Goal: Transaction & Acquisition: Obtain resource

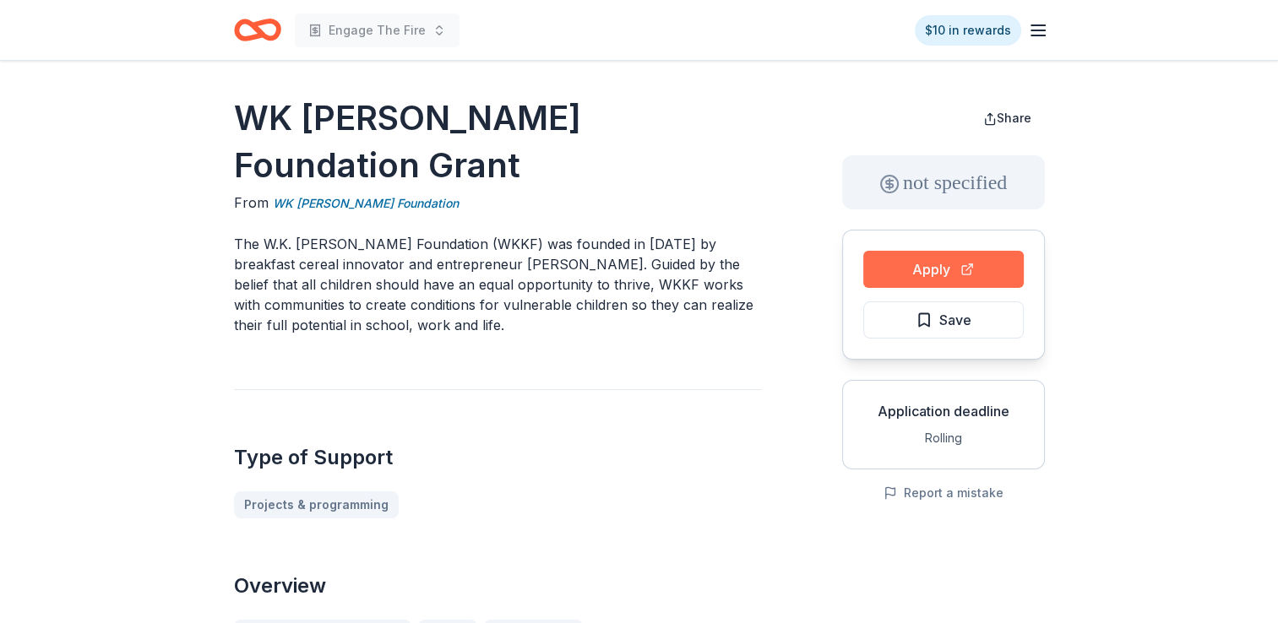
click at [983, 264] on button "Apply" at bounding box center [943, 269] width 161 height 37
click at [1041, 34] on icon "button" at bounding box center [1038, 30] width 20 height 20
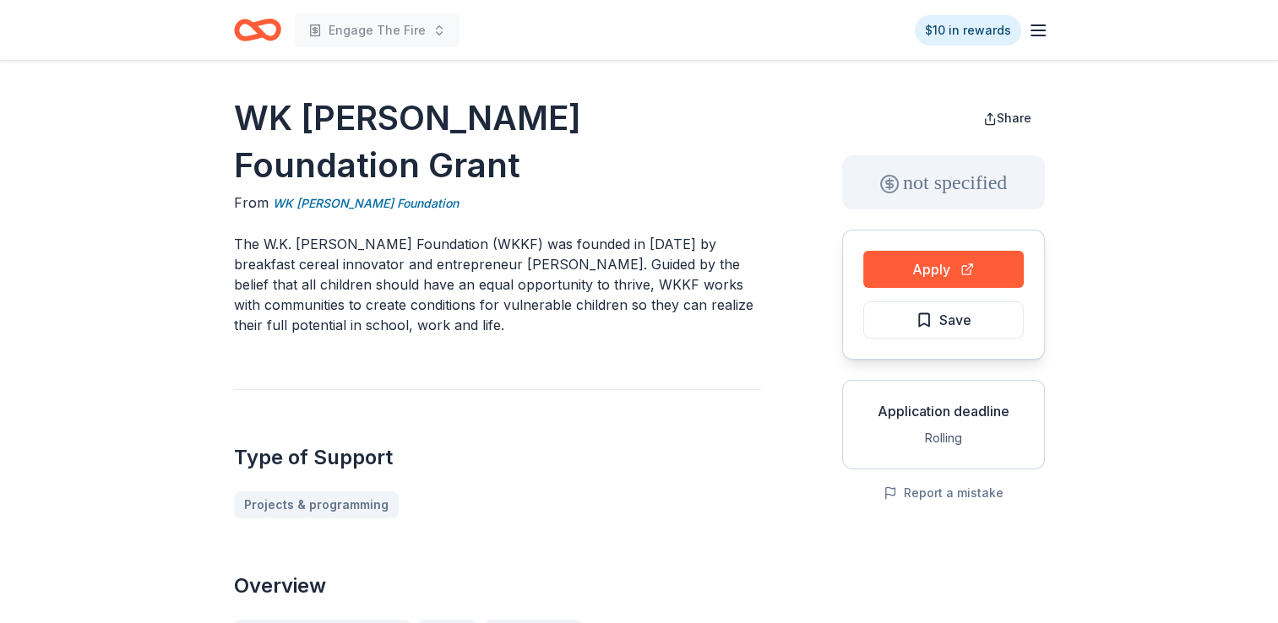
click at [1048, 33] on div "Engage The Fire $10 in rewards" at bounding box center [639, 30] width 865 height 60
click at [1028, 33] on icon "button" at bounding box center [1038, 30] width 20 height 20
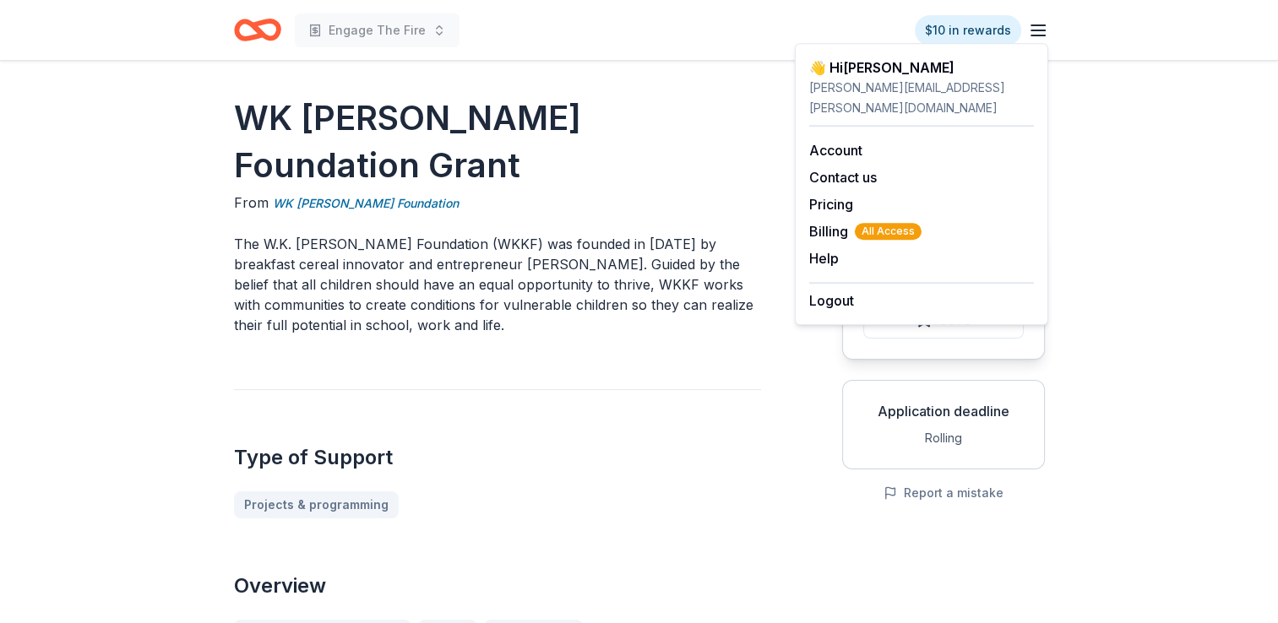
click at [841, 74] on div "👋 Hi Amanda" at bounding box center [921, 67] width 225 height 20
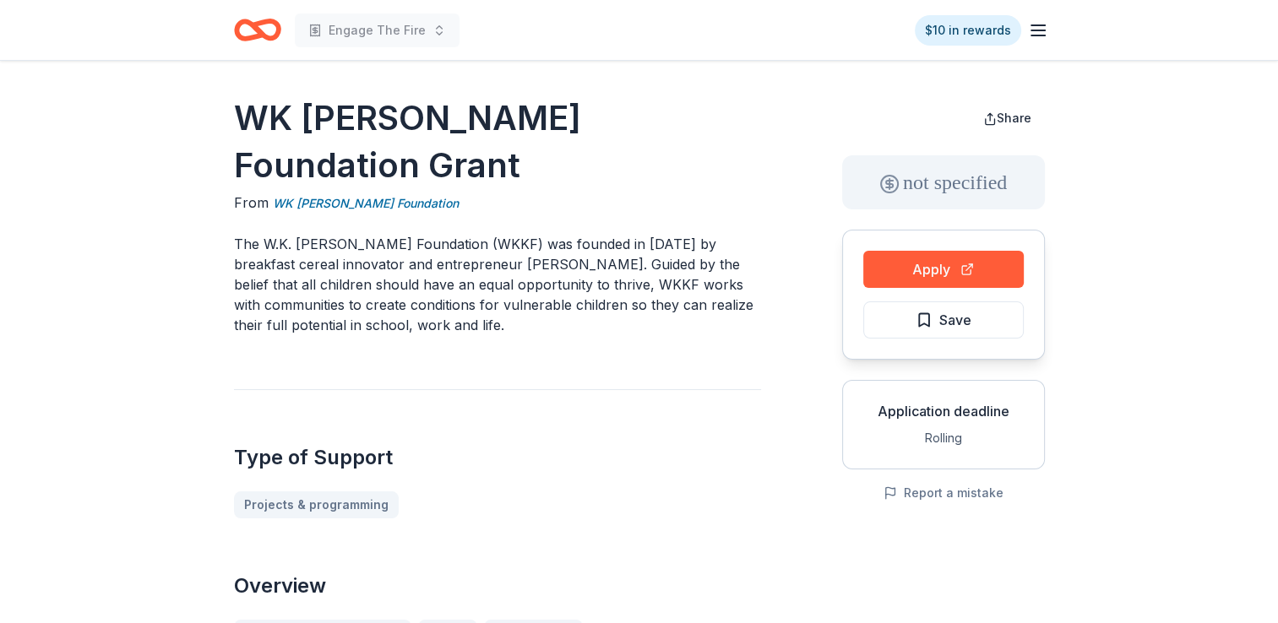
click at [250, 30] on icon "Home" at bounding box center [257, 30] width 47 height 40
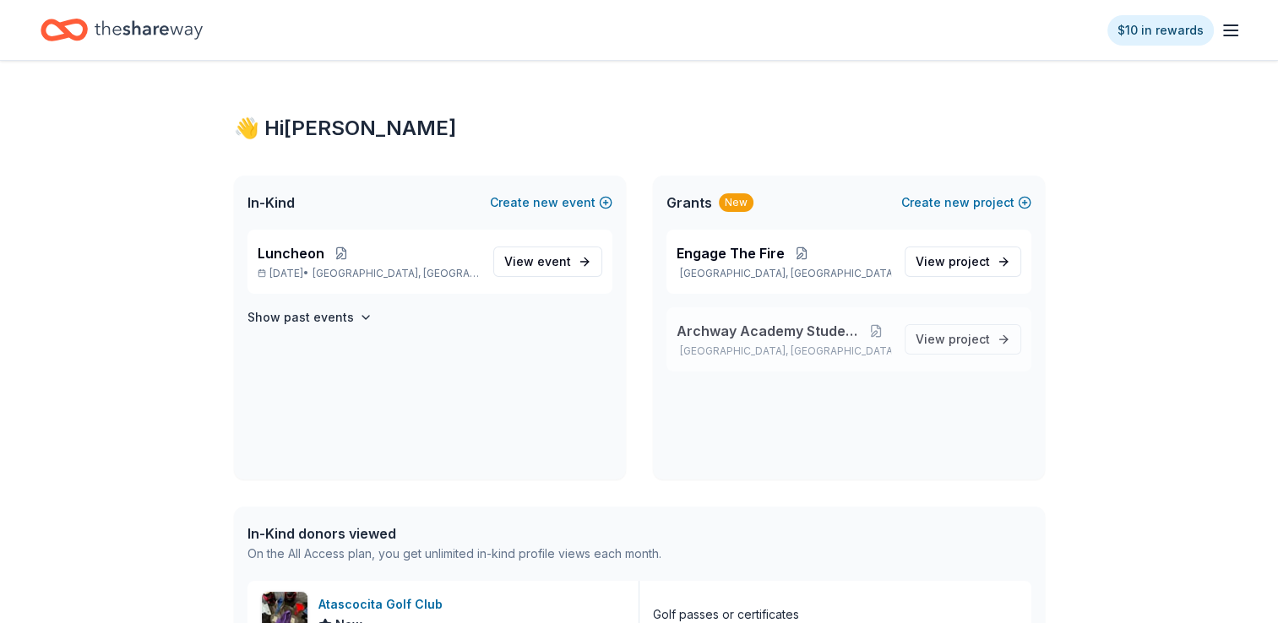
click at [794, 338] on span "Archway Academy Student Fund" at bounding box center [770, 331] width 186 height 20
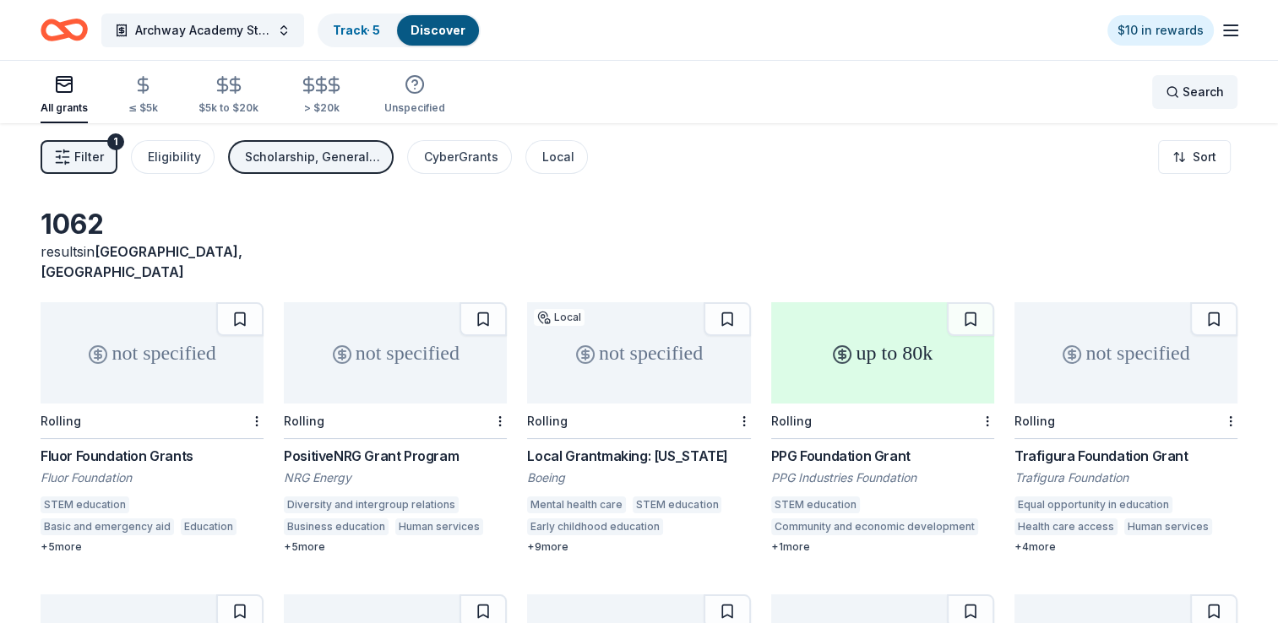
click at [1196, 90] on span "Search" at bounding box center [1203, 92] width 41 height 20
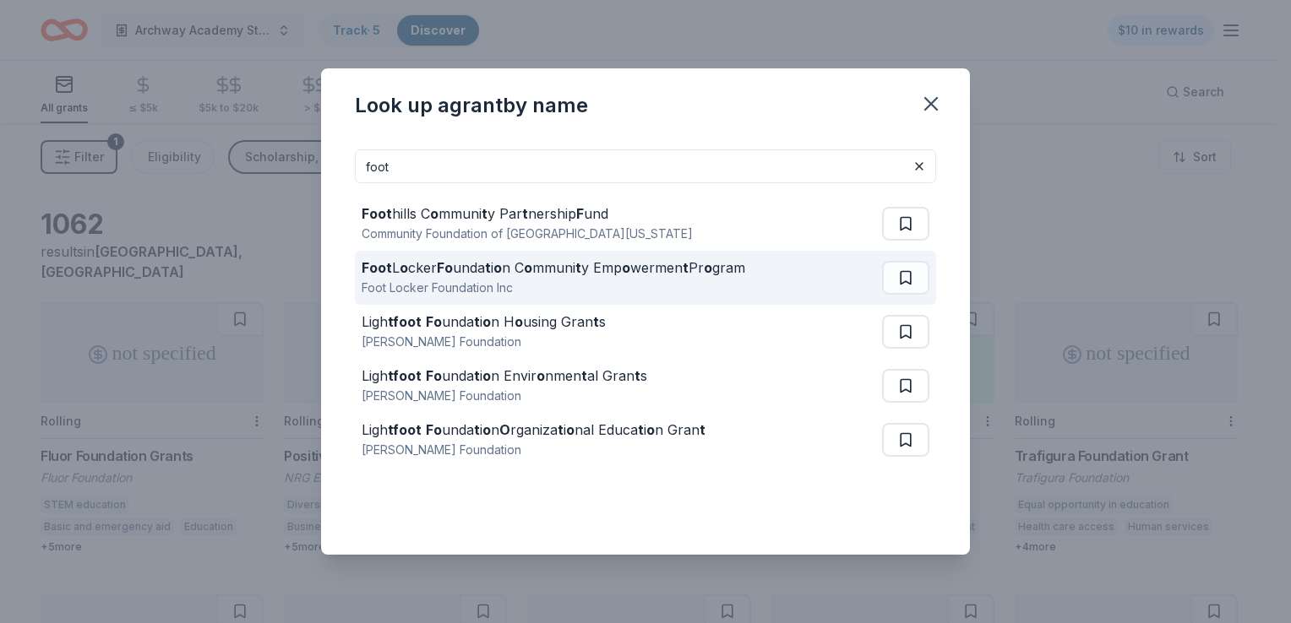
type input "foot"
click at [532, 273] on strong "o" at bounding box center [528, 267] width 8 height 17
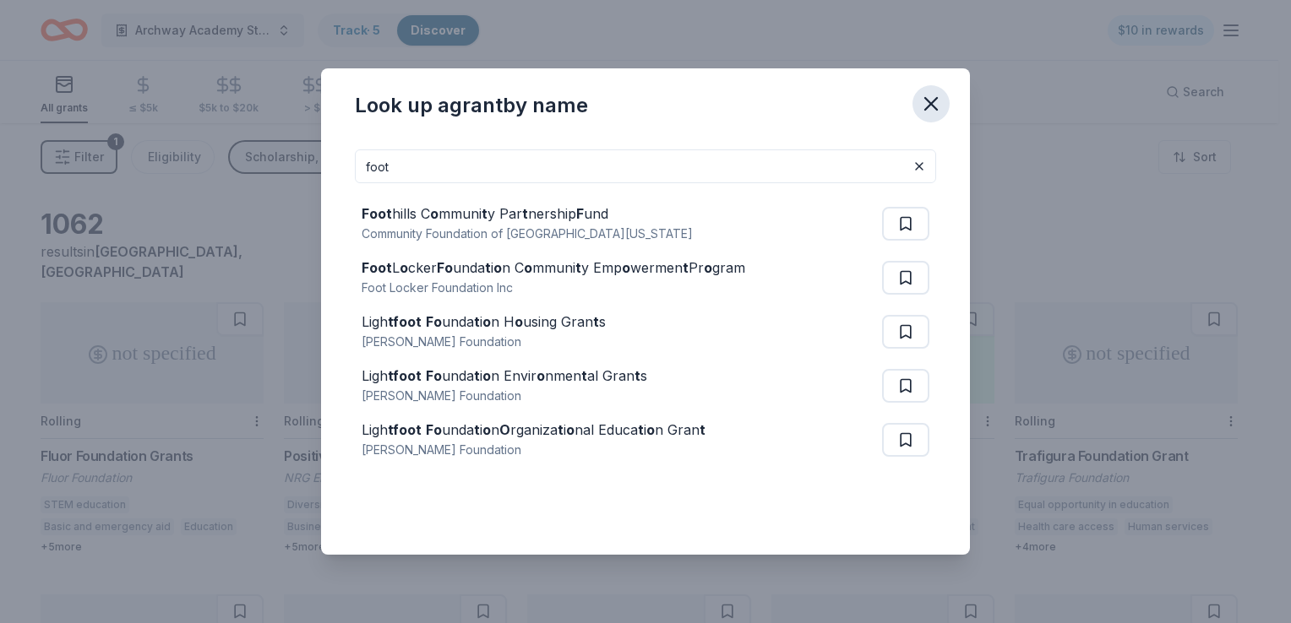
click at [923, 113] on icon "button" at bounding box center [931, 104] width 24 height 24
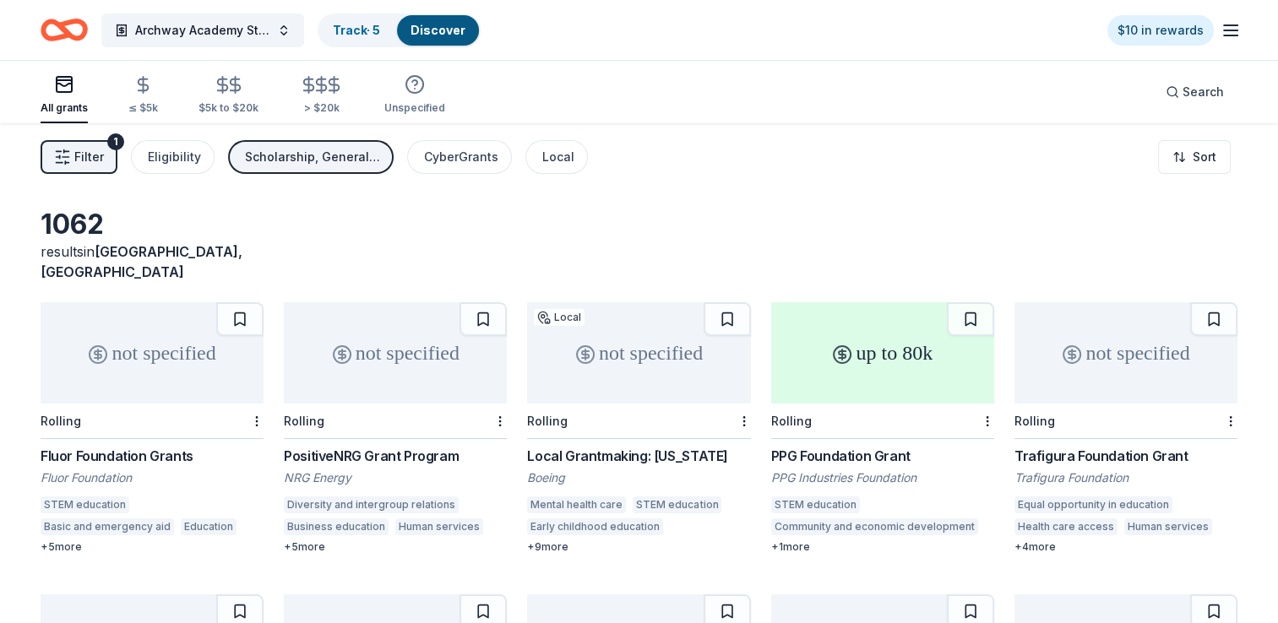
click at [787, 190] on div "Filter 1 Eligibility Scholarship, General operations, Education CyberGrants Loc…" at bounding box center [639, 157] width 1278 height 68
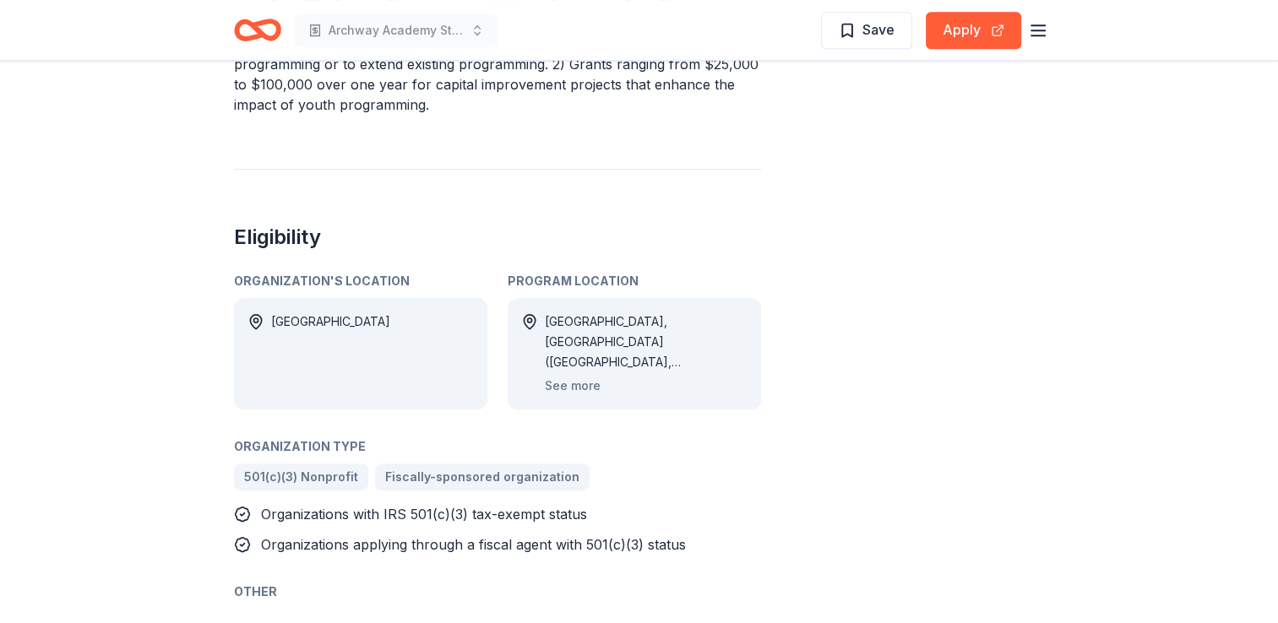
scroll to position [845, 0]
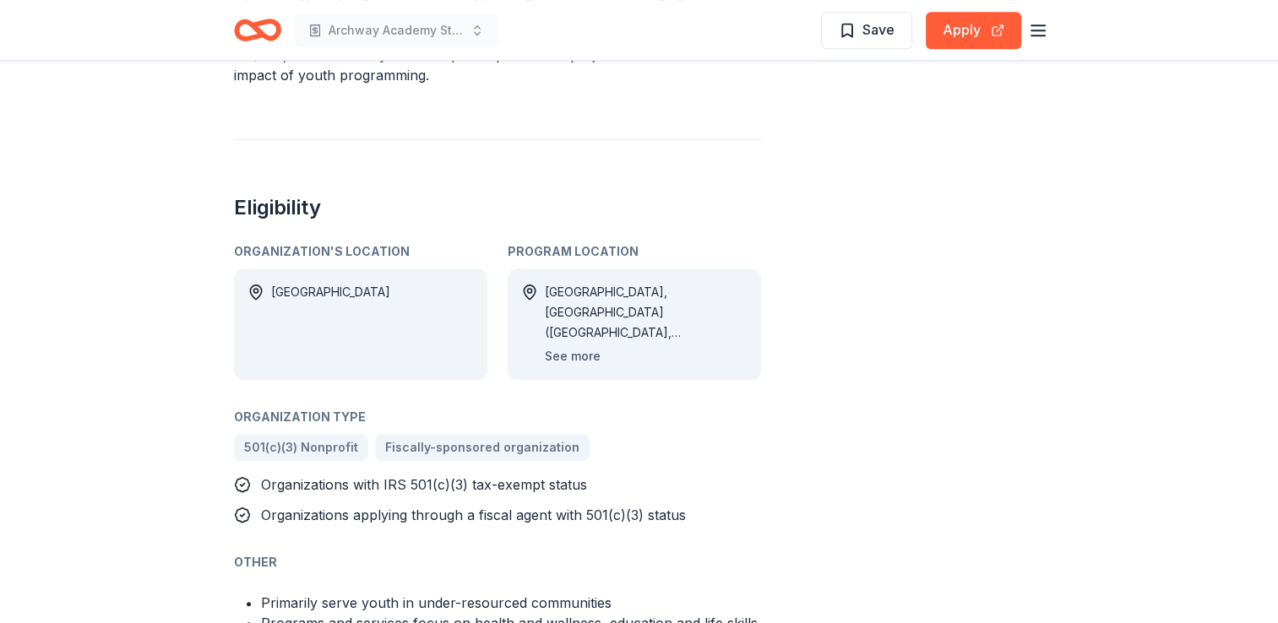
click at [585, 357] on button "See more" at bounding box center [573, 356] width 56 height 20
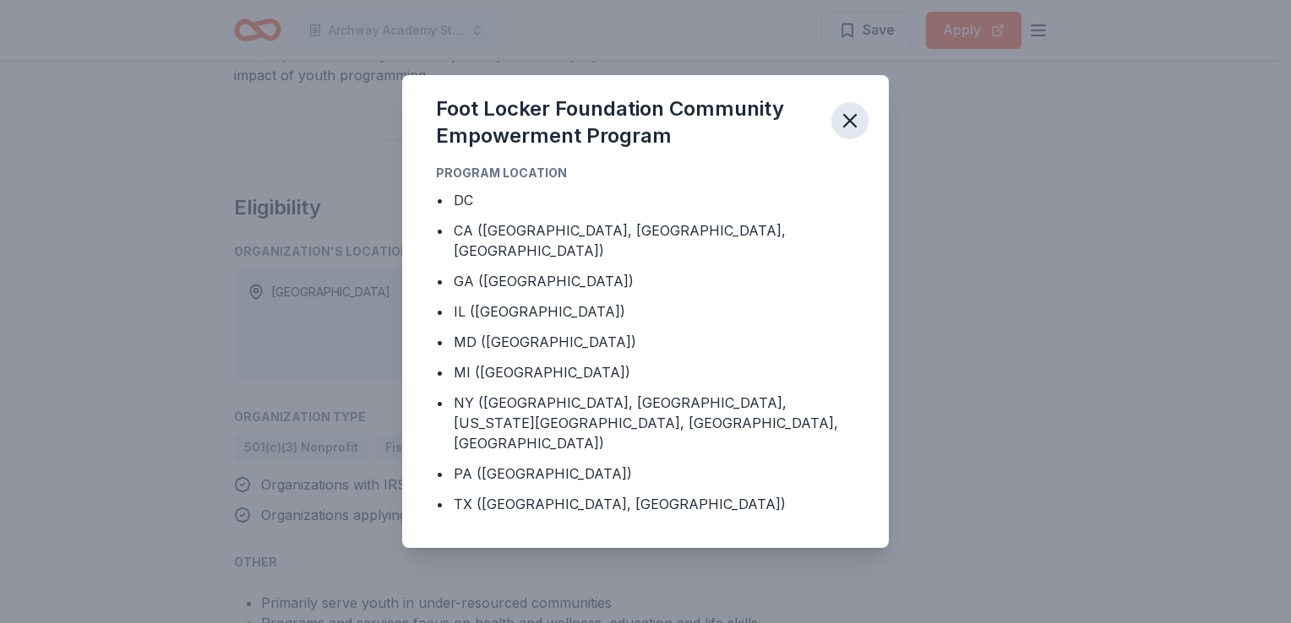
click at [836, 133] on button "button" at bounding box center [849, 120] width 37 height 37
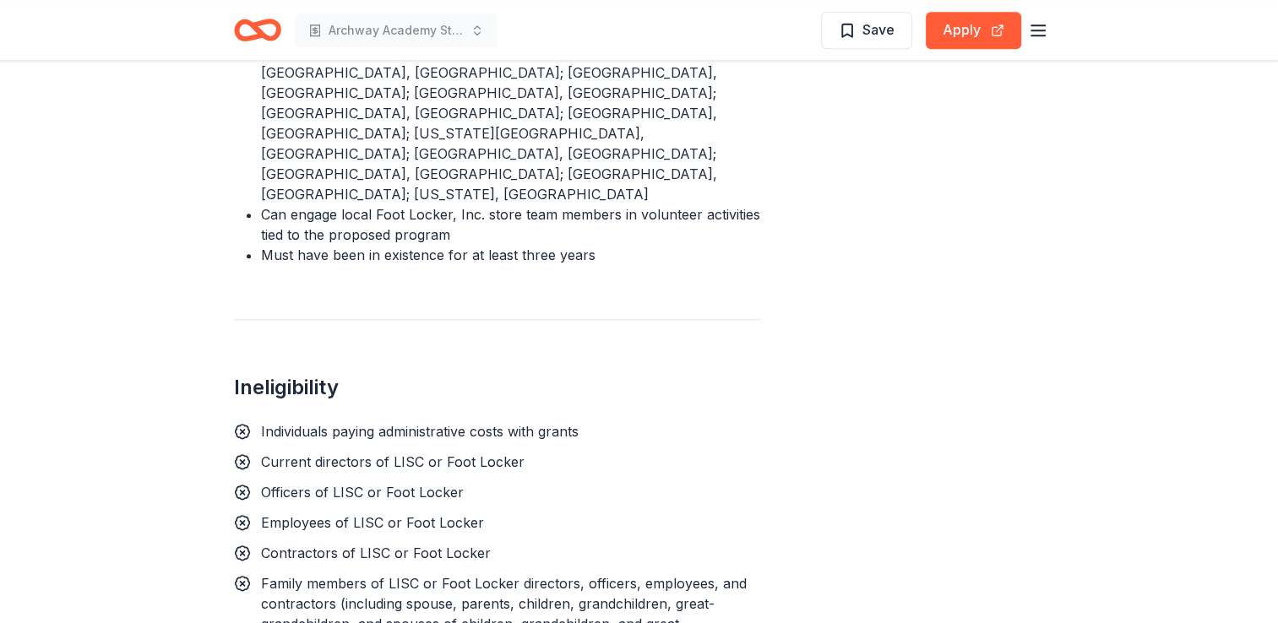
scroll to position [1521, 0]
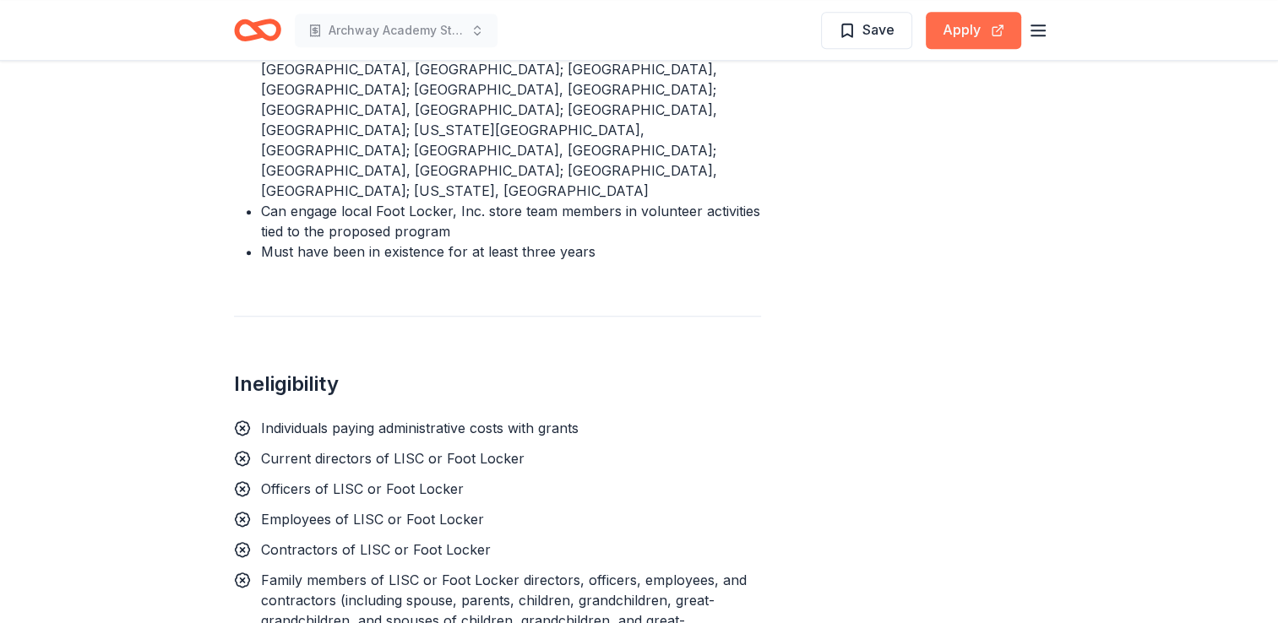
click at [960, 37] on button "Apply" at bounding box center [973, 30] width 95 height 37
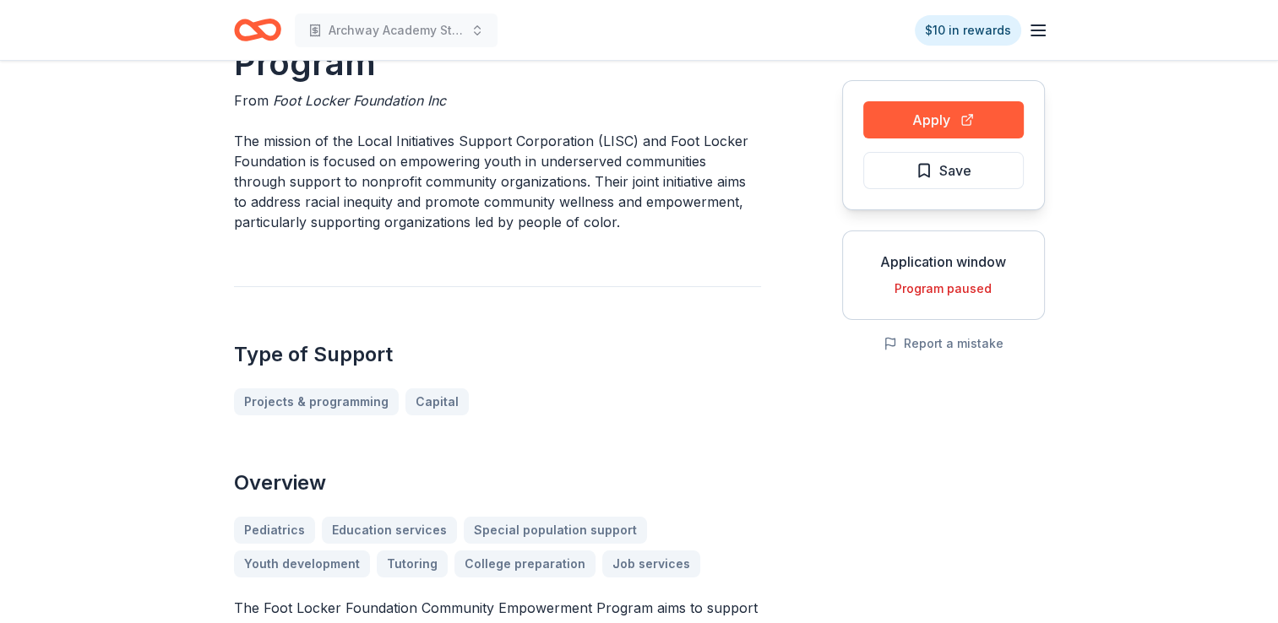
scroll to position [0, 0]
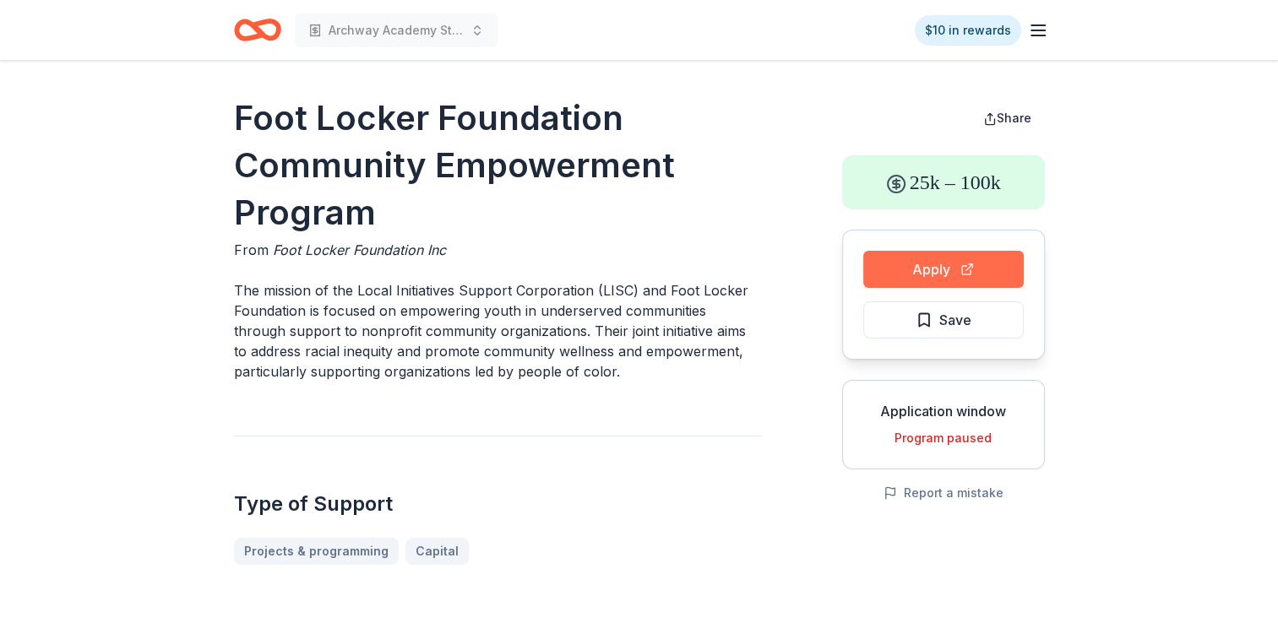
click at [950, 266] on button "Apply" at bounding box center [943, 269] width 161 height 37
